Goal: Information Seeking & Learning: Learn about a topic

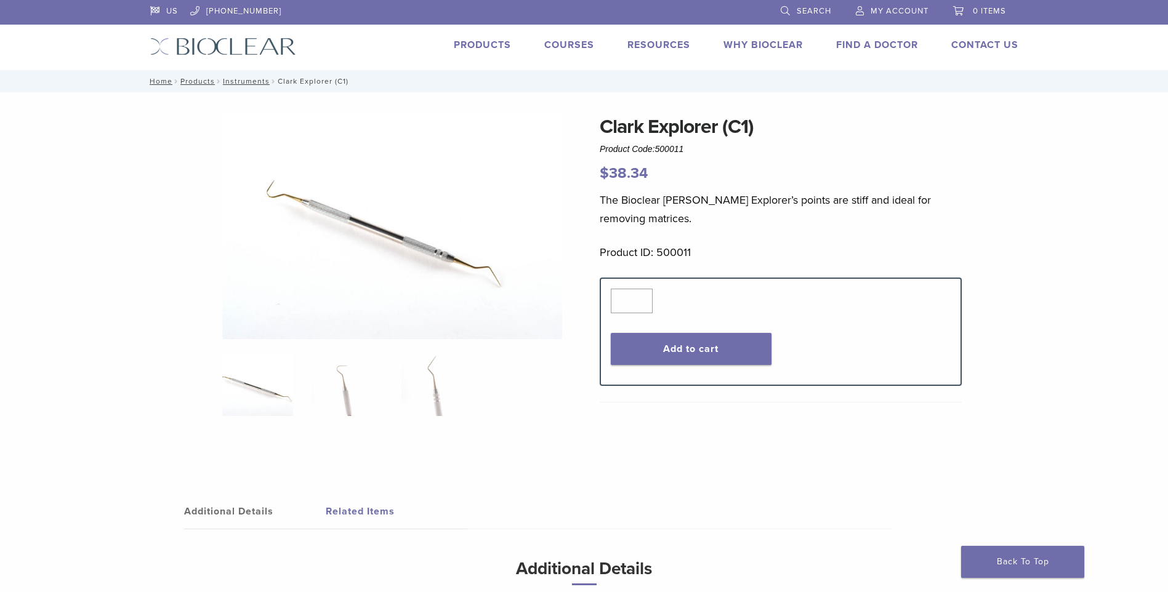
click at [240, 76] on nav "Home / Products / Instruments / Clark Explorer (C1)" at bounding box center [584, 81] width 887 height 22
click at [243, 83] on link "Instruments" at bounding box center [246, 81] width 47 height 9
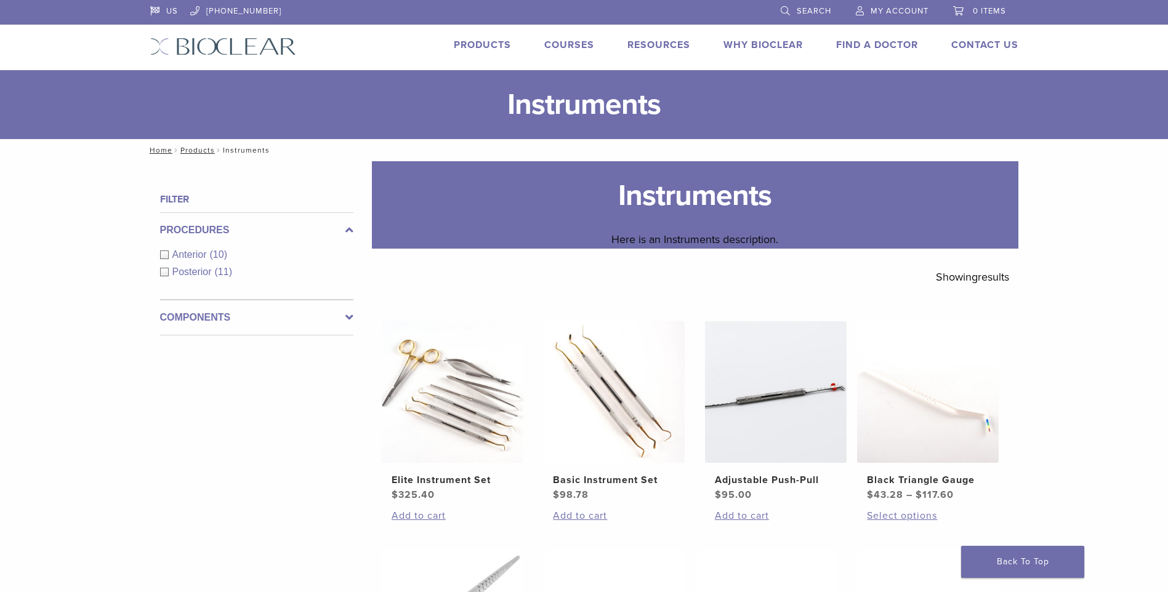
scroll to position [62, 0]
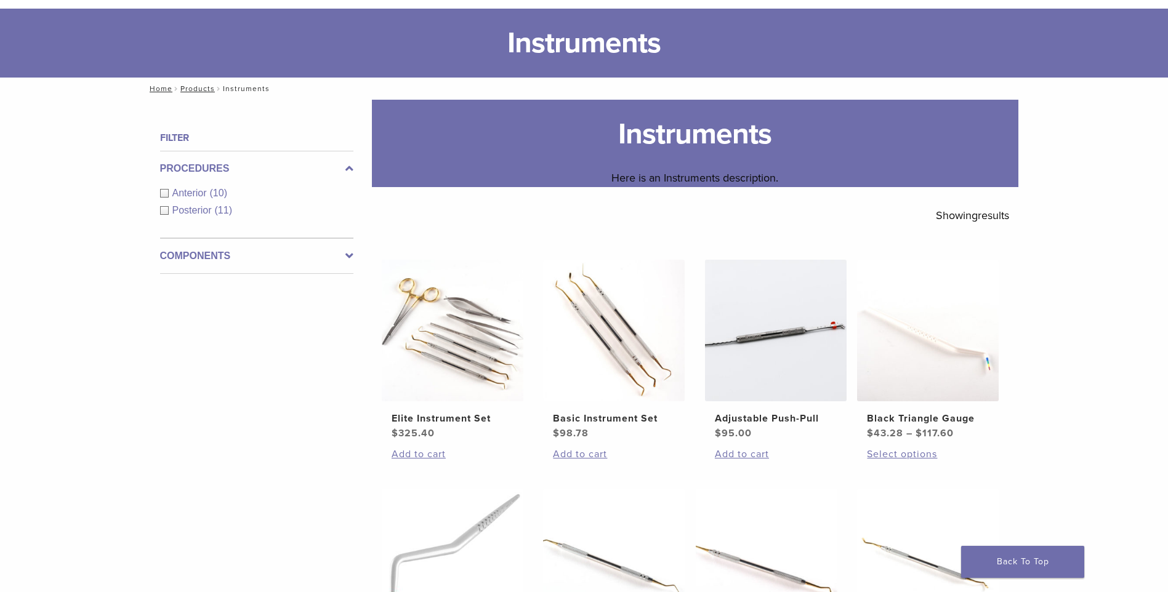
drag, startPoint x: 1091, startPoint y: 339, endPoint x: 1159, endPoint y: 241, distance: 119.0
click at [1095, 331] on div "**********" at bounding box center [584, 602] width 1168 height 1004
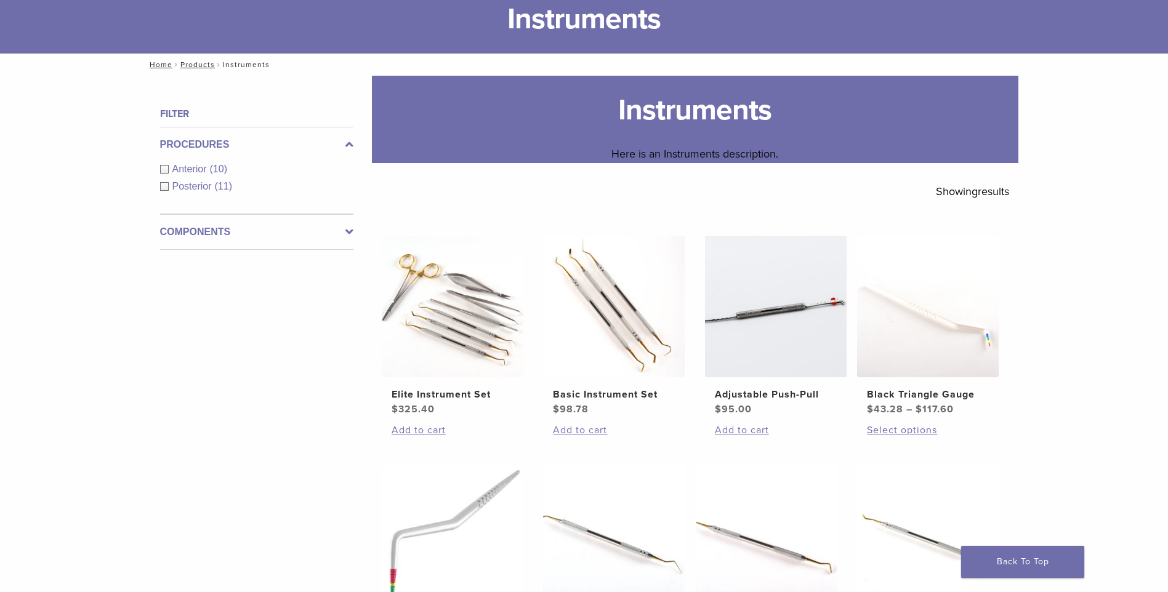
scroll to position [55, 0]
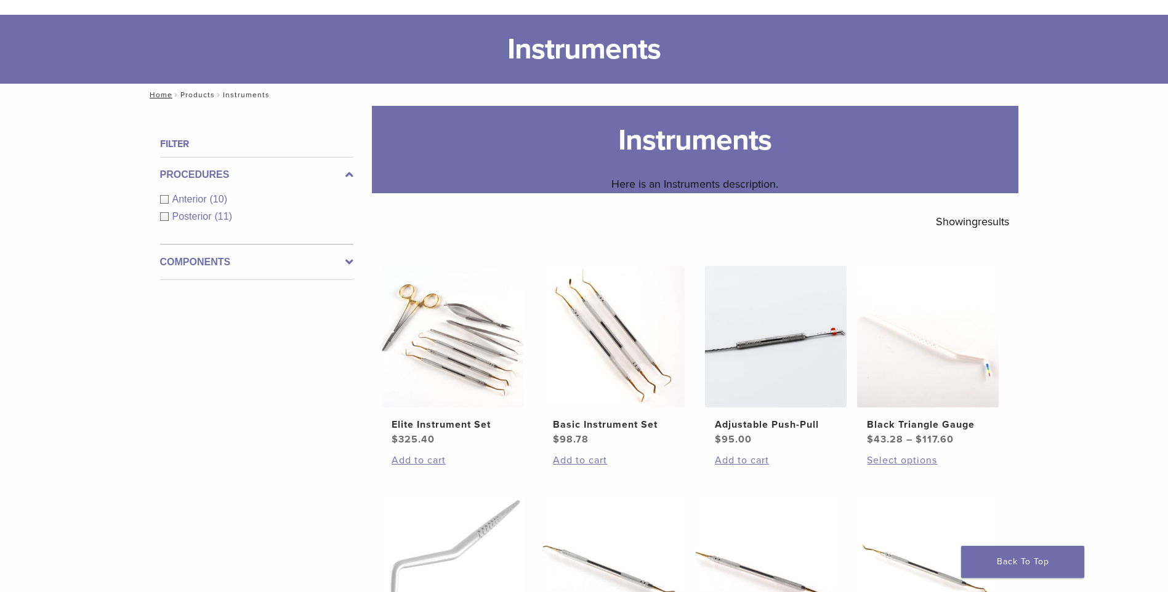
click at [204, 94] on link "Products" at bounding box center [197, 95] width 34 height 9
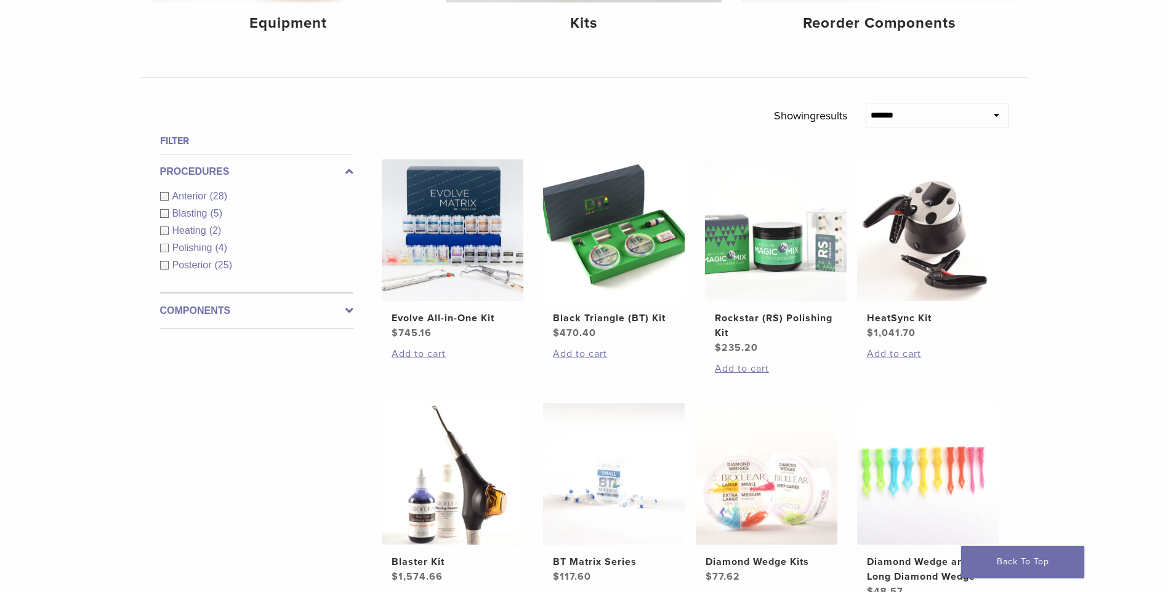
scroll to position [335, 0]
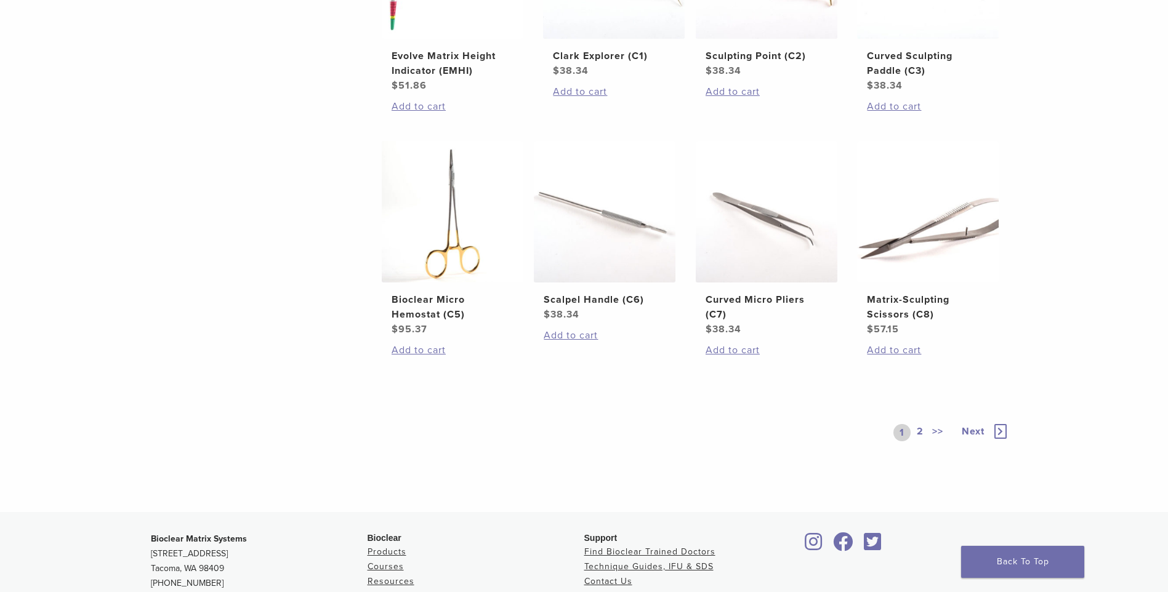
scroll to position [666, 0]
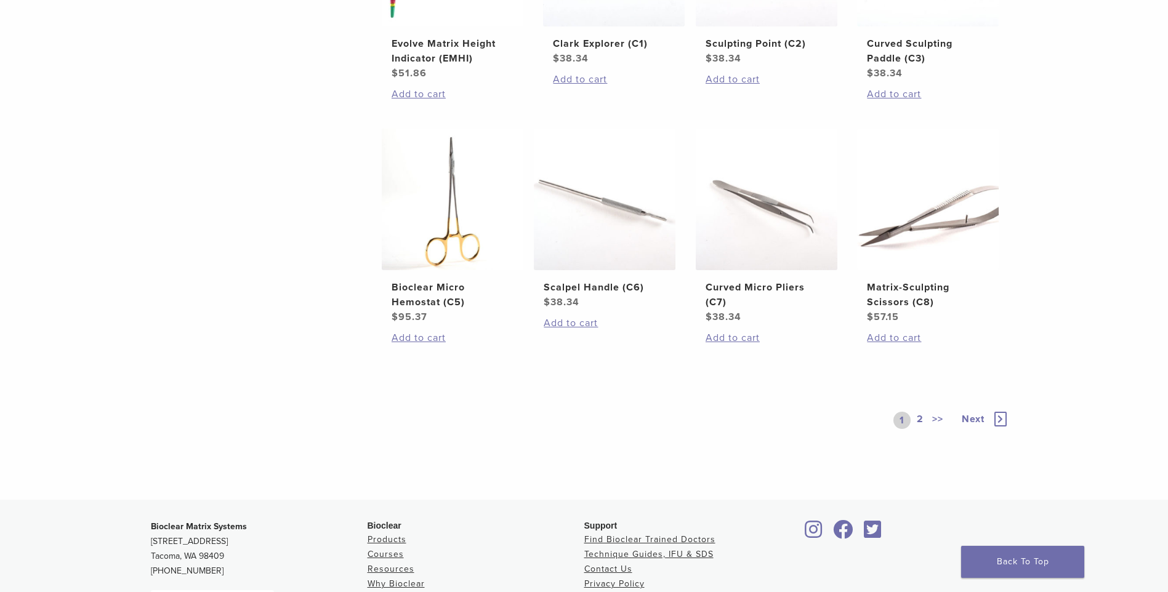
click at [921, 416] on link "2" at bounding box center [920, 420] width 12 height 17
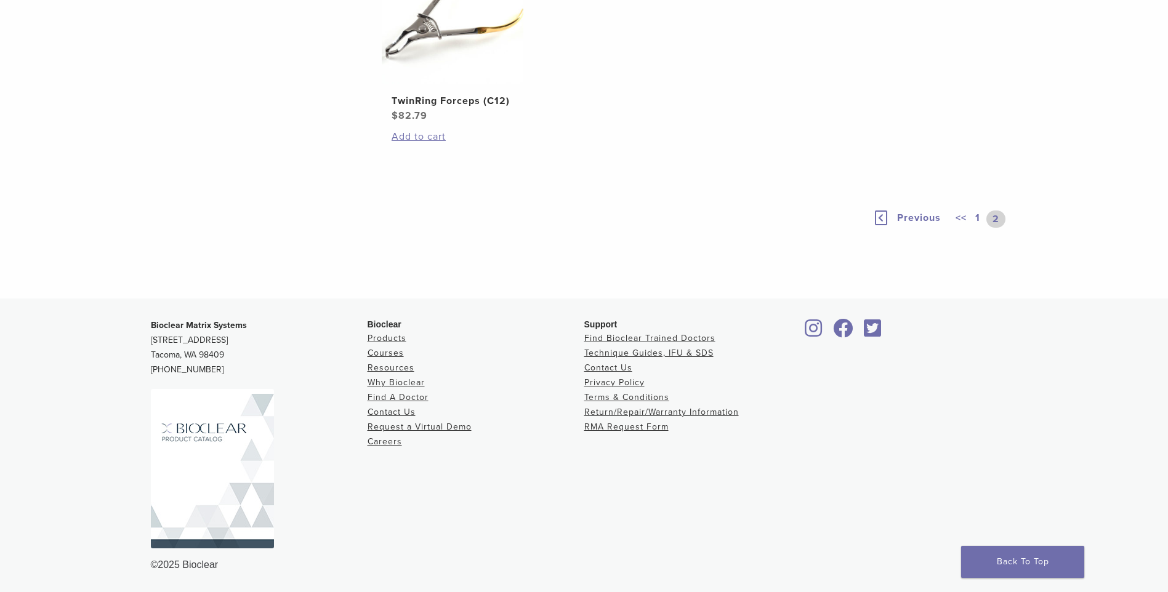
scroll to position [379, 0]
click at [981, 216] on link "1" at bounding box center [978, 219] width 10 height 17
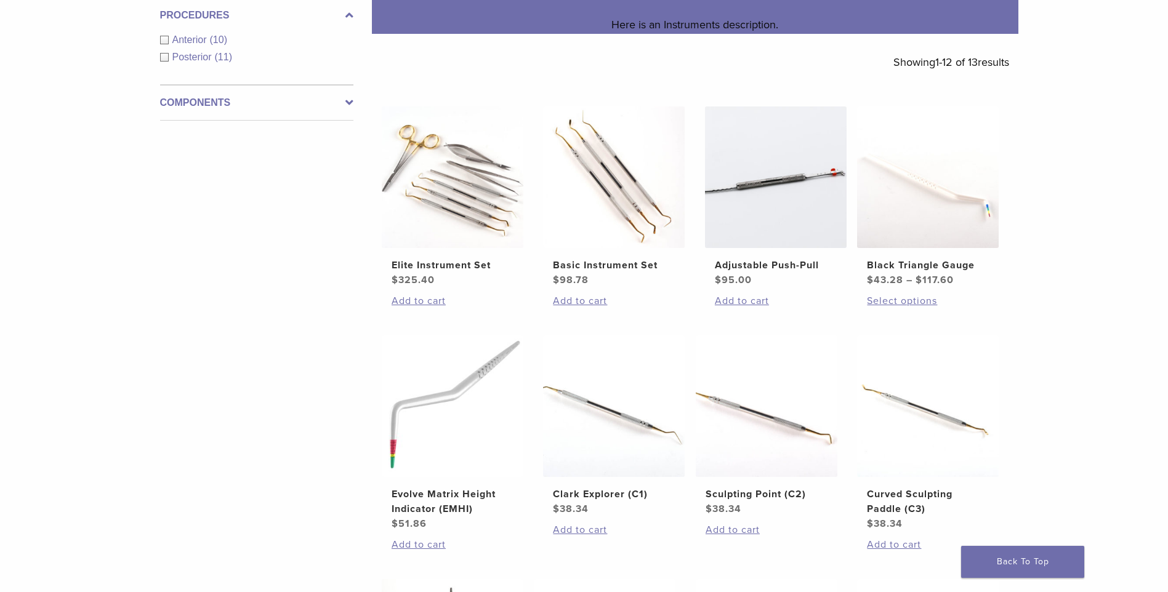
scroll to position [204, 0]
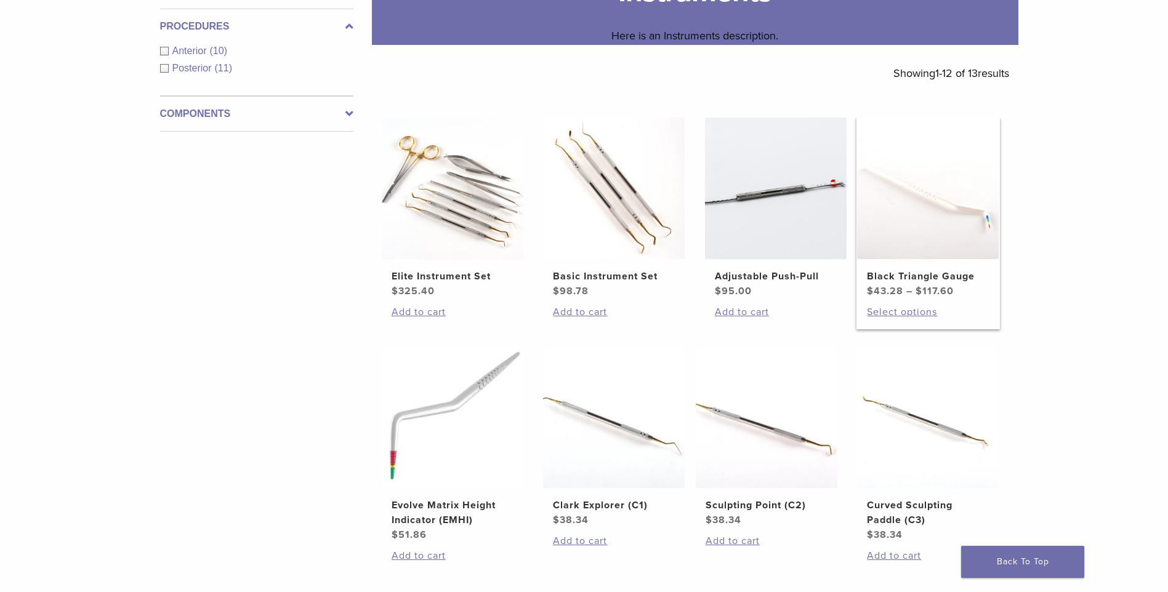
click at [955, 248] on img at bounding box center [928, 189] width 142 height 142
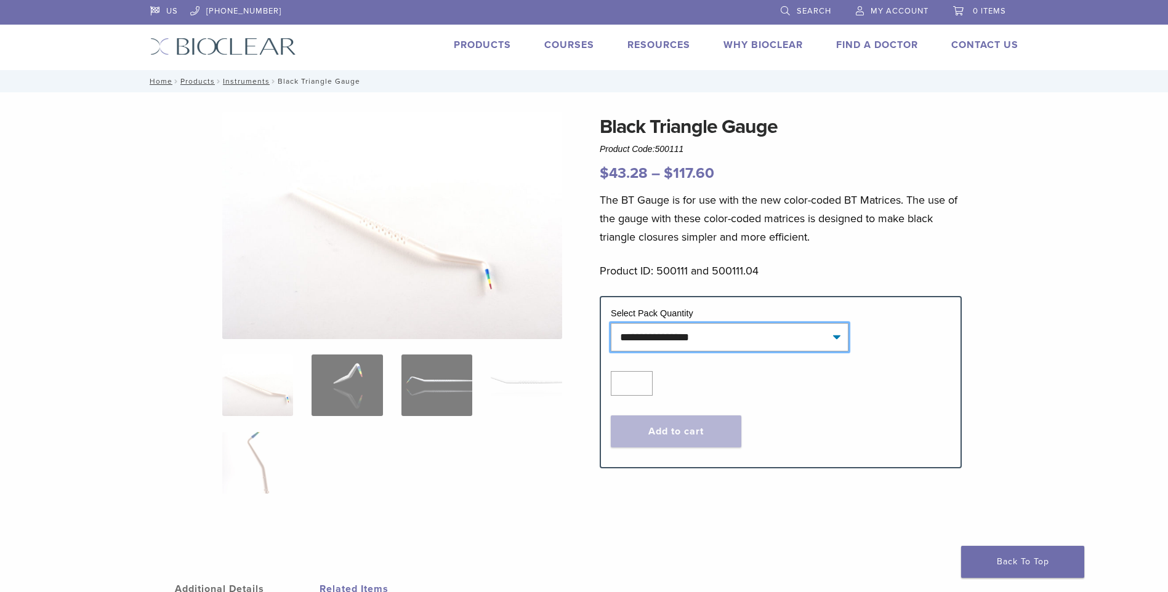
click at [773, 342] on select "**********" at bounding box center [730, 337] width 238 height 28
click at [241, 77] on link "Instruments" at bounding box center [246, 81] width 47 height 9
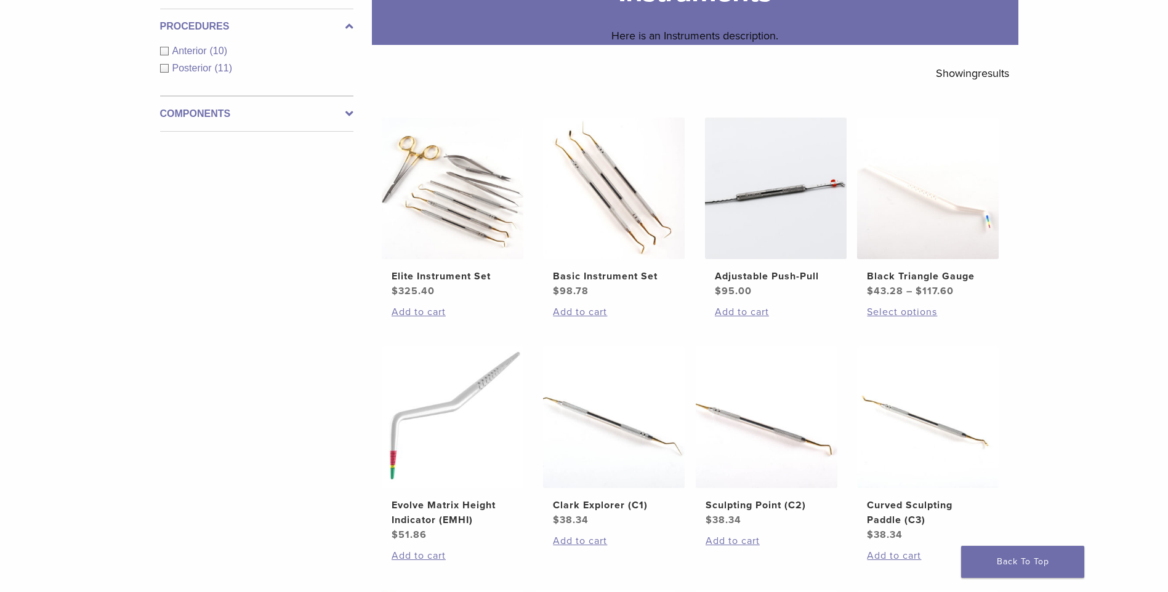
scroll to position [206, 0]
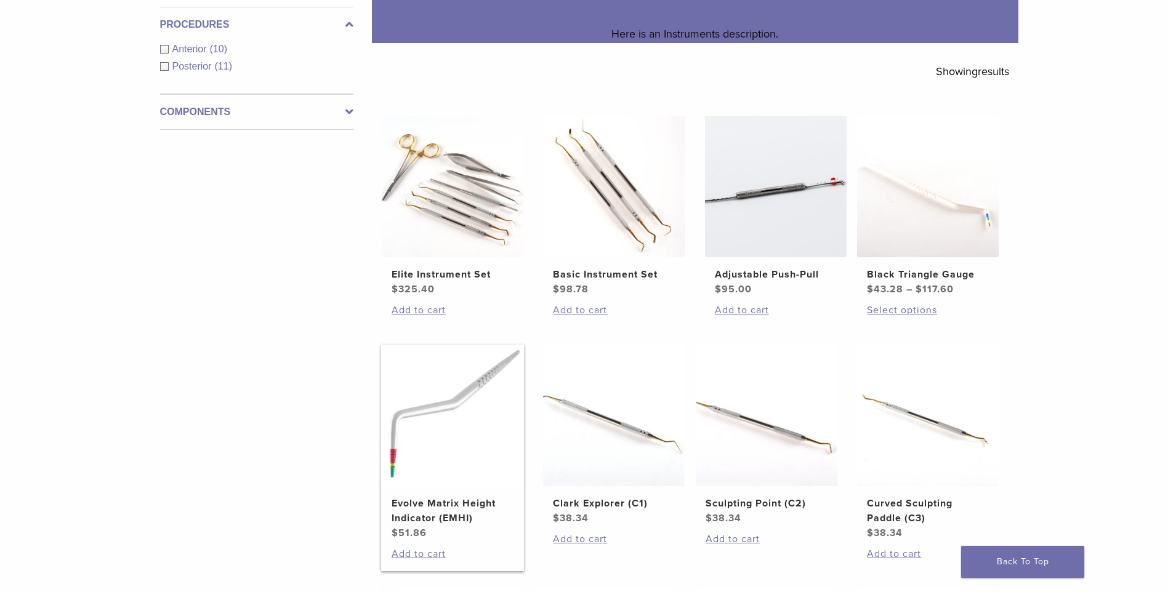
click at [441, 409] on img at bounding box center [453, 416] width 142 height 142
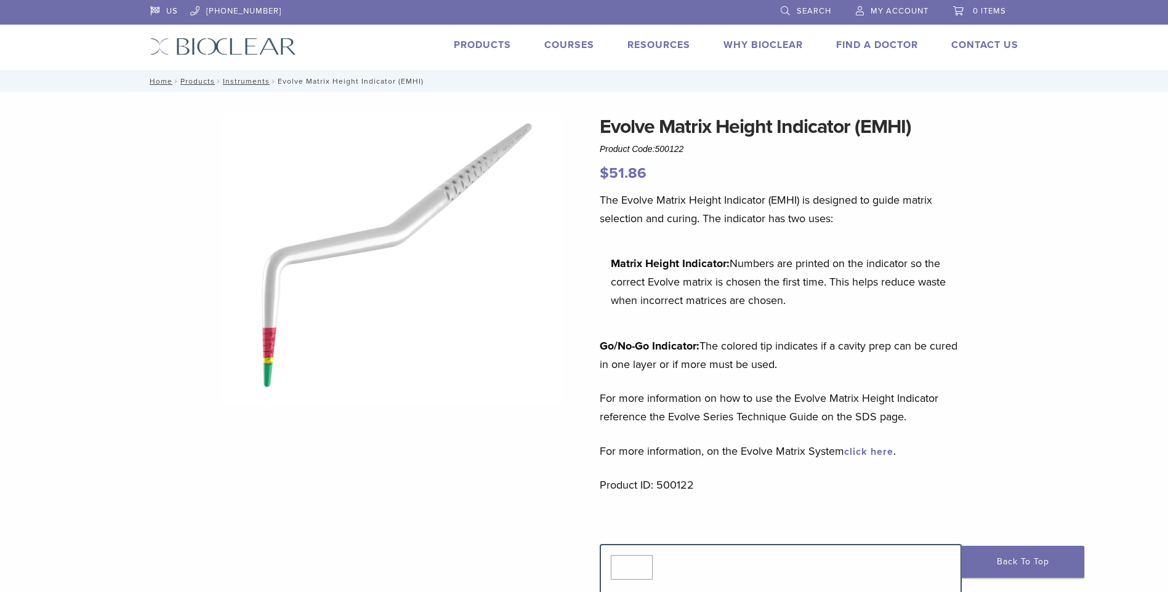
click at [809, 12] on span "Search" at bounding box center [814, 11] width 34 height 10
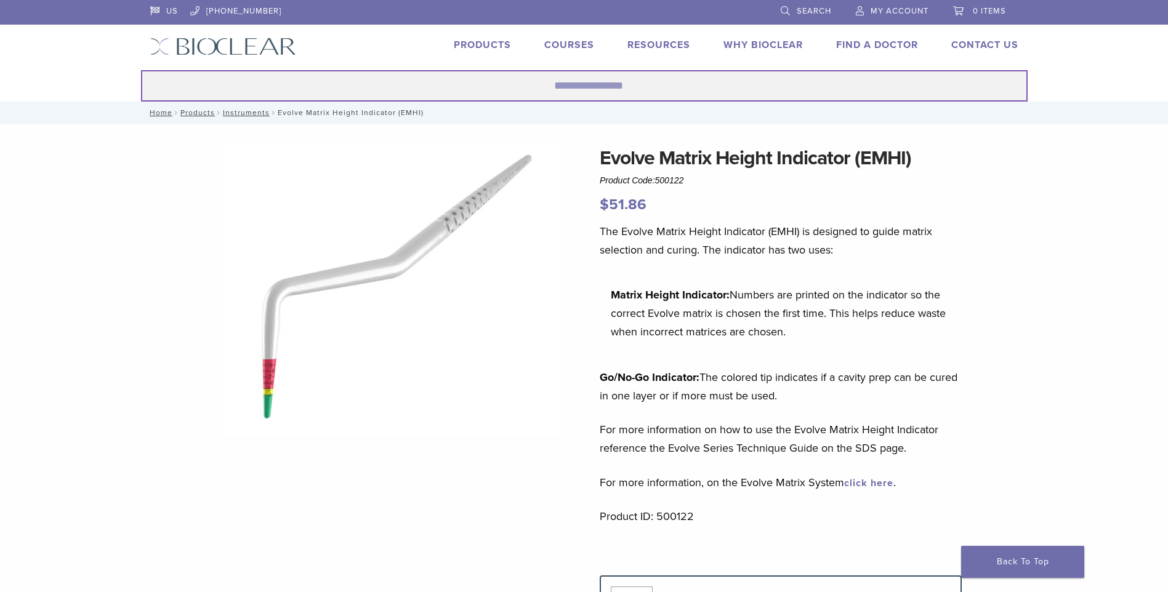
click at [583, 91] on input "Search for:" at bounding box center [584, 85] width 887 height 31
type input "*****"
click at [140, 70] on button "Search" at bounding box center [140, 70] width 1 height 1
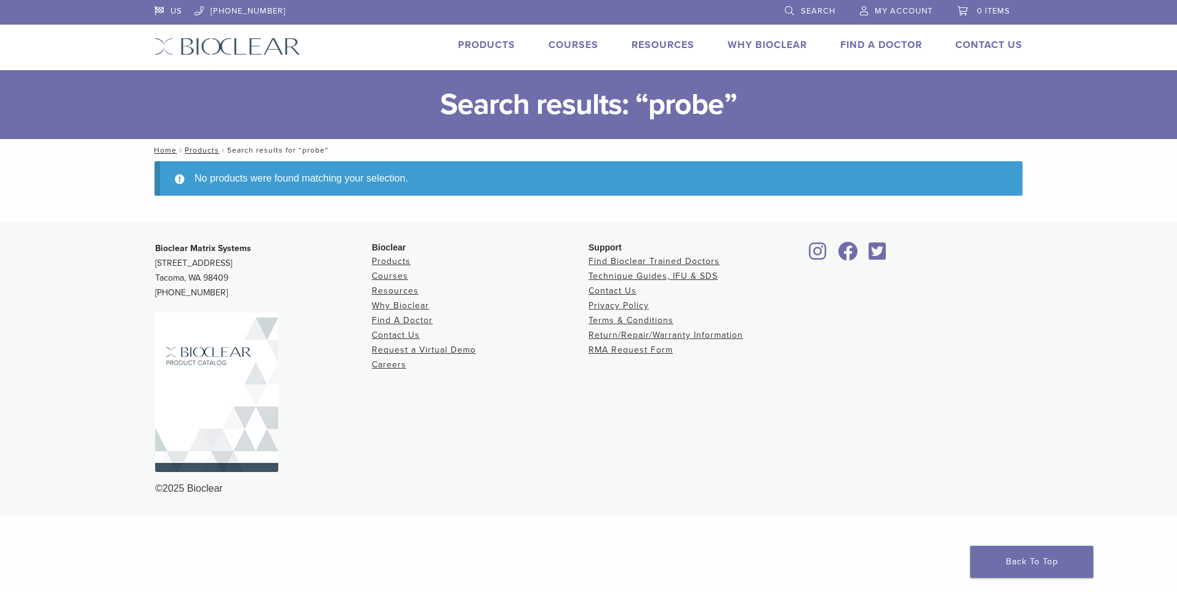
click at [817, 8] on span "Search" at bounding box center [818, 11] width 34 height 10
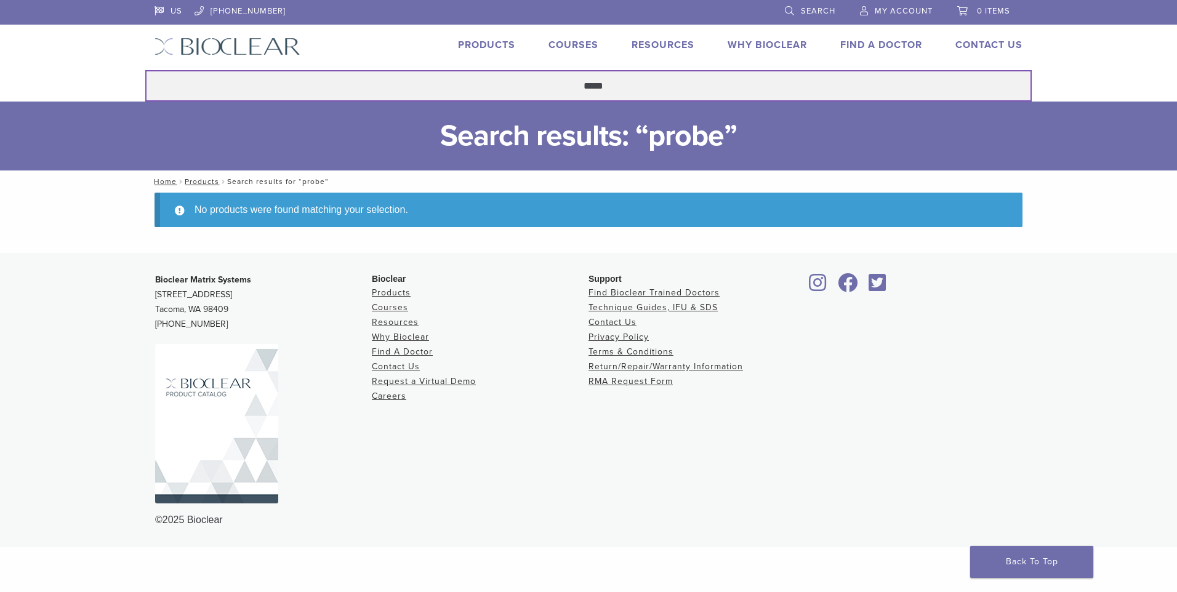
drag, startPoint x: 670, startPoint y: 80, endPoint x: 468, endPoint y: 129, distance: 207.7
click at [468, 129] on div "US [PHONE_NUMBER] Search My Account 0 items Cart No products in the cart. Back …" at bounding box center [588, 273] width 1177 height 547
type input "********"
click at [145, 70] on button "Search" at bounding box center [145, 70] width 1 height 1
